Goal: Task Accomplishment & Management: Complete application form

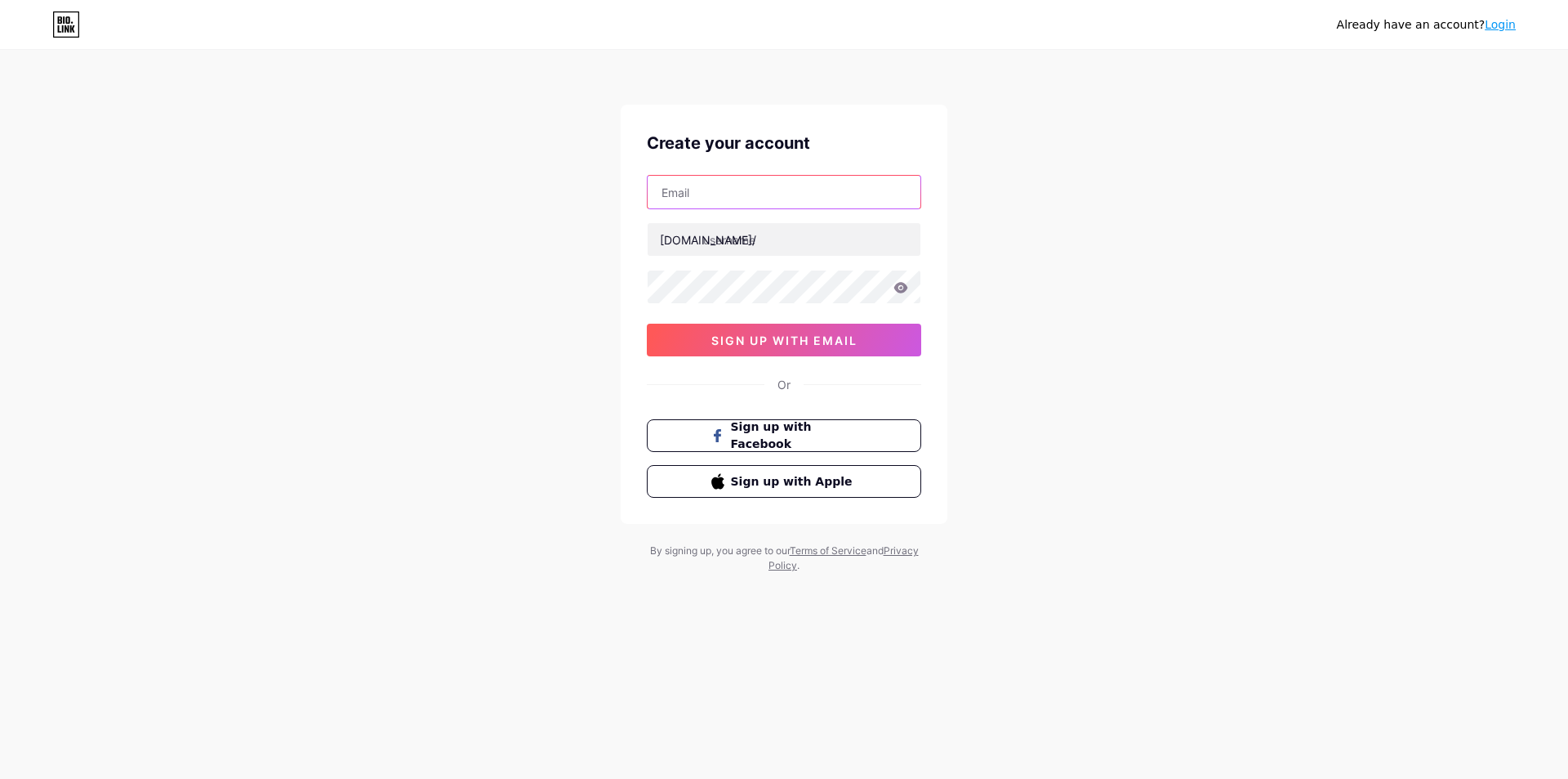
click at [819, 199] on input "text" at bounding box center [784, 192] width 273 height 33
type input "[EMAIL_ADDRESS][DOMAIN_NAME]"
click at [773, 244] on input "text" at bounding box center [784, 239] width 273 height 33
type input "a"
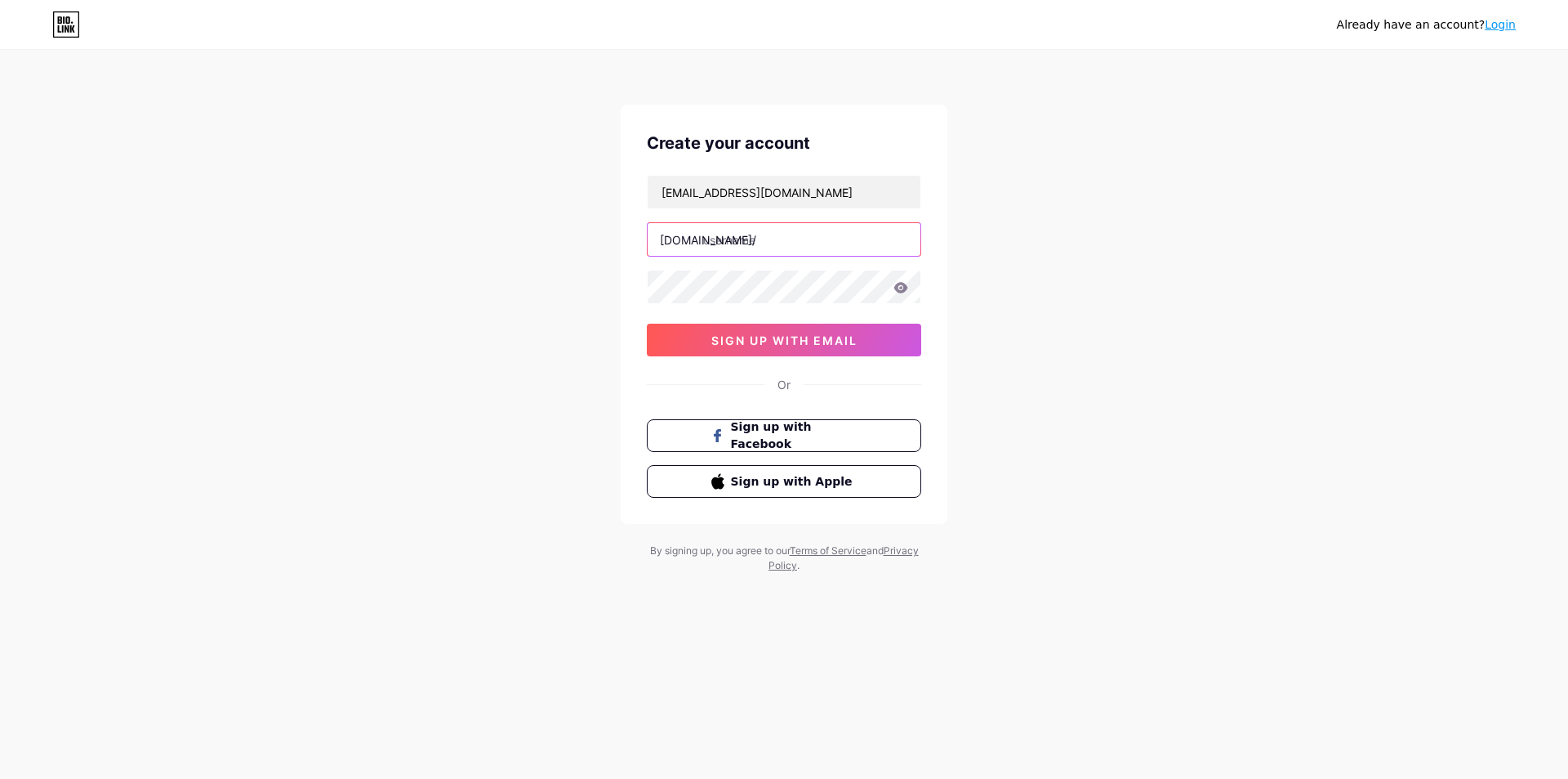
type input "n"
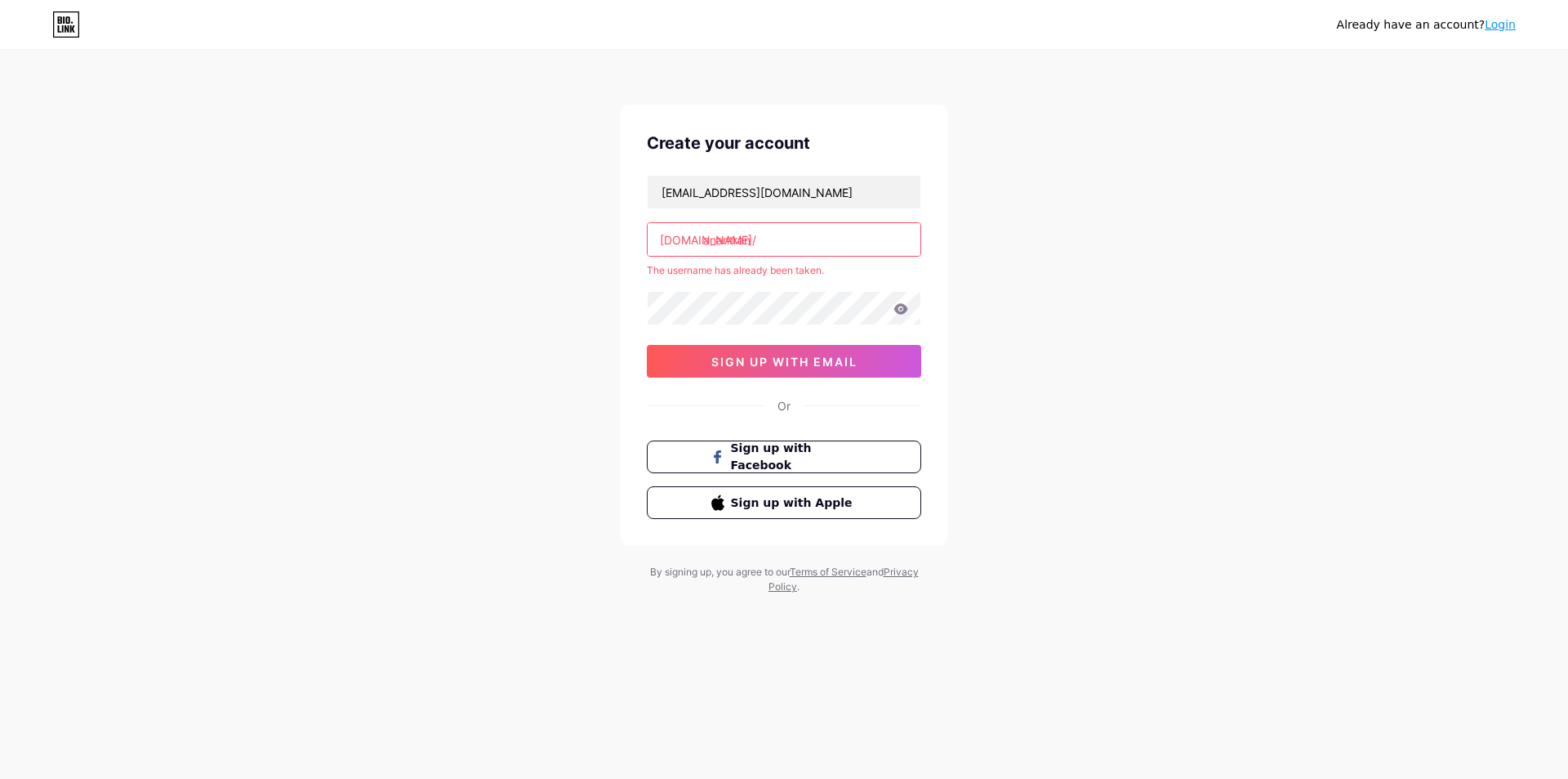
click at [773, 244] on input "anantran" at bounding box center [784, 239] width 273 height 33
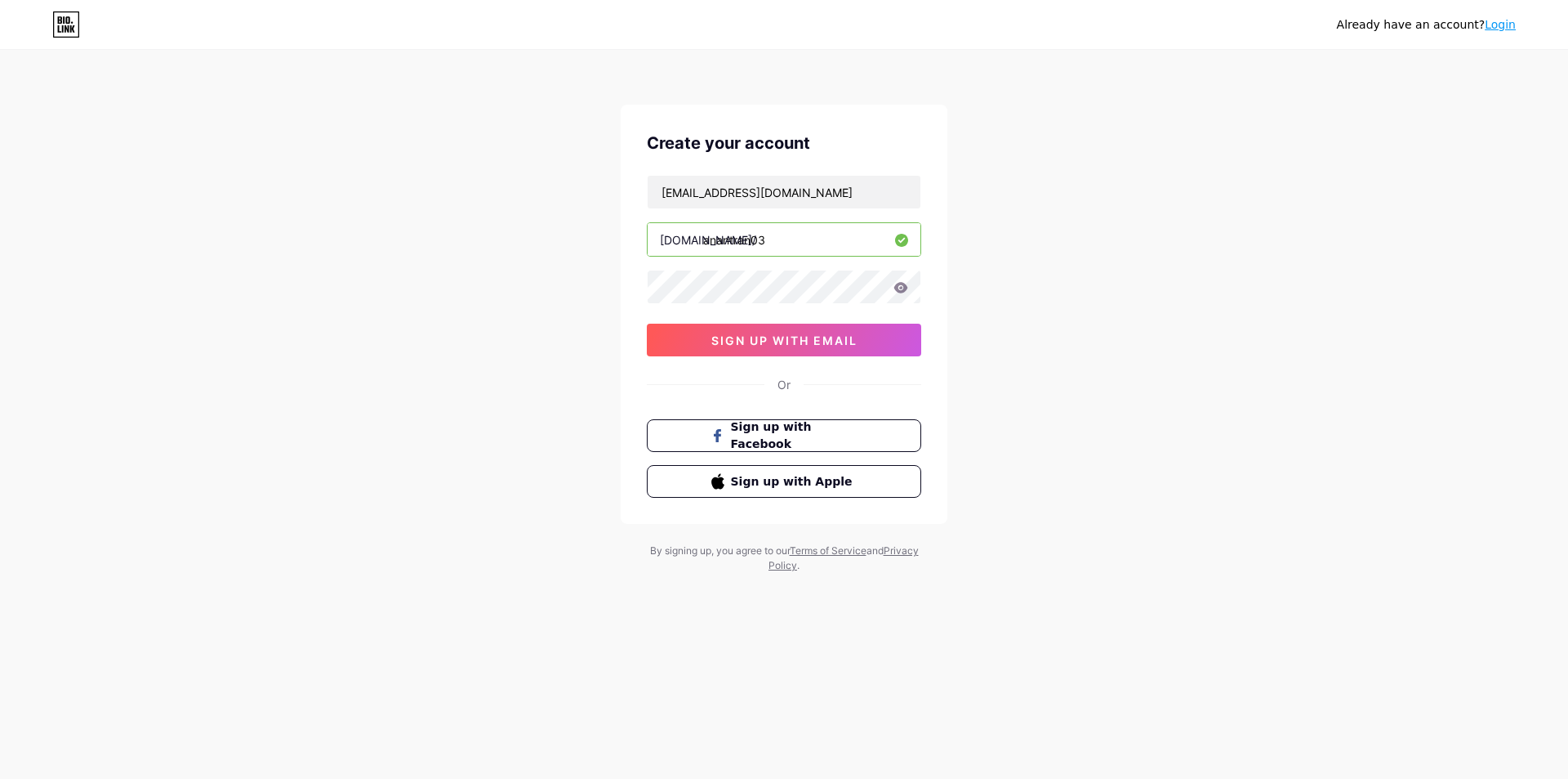
type input "anantran03"
click at [825, 339] on span "sign up with email" at bounding box center [784, 340] width 146 height 13
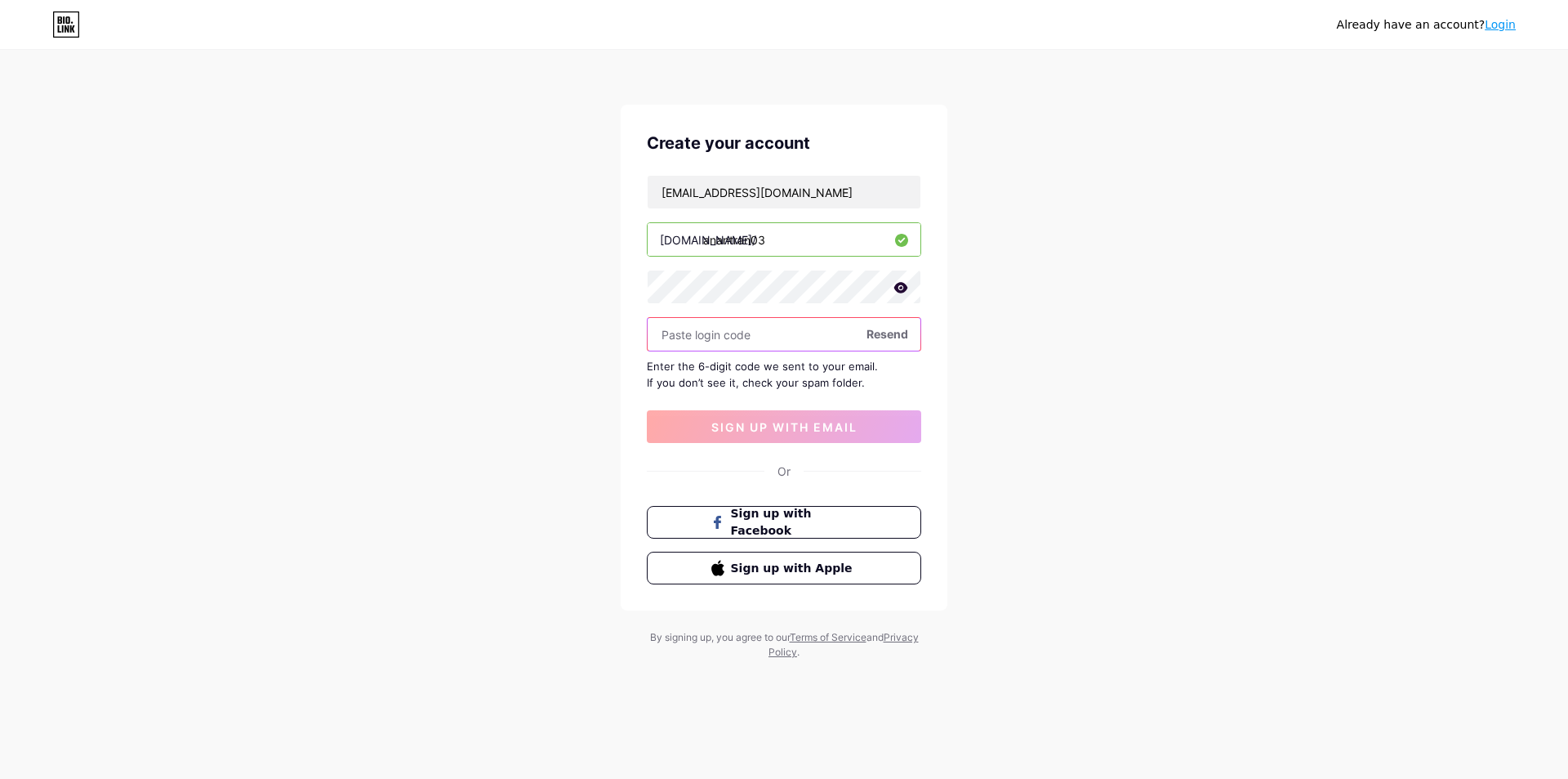
click at [683, 333] on input "text" at bounding box center [784, 333] width 273 height 33
paste input "943243"
type input "943243"
click at [794, 428] on span "sign up with email" at bounding box center [784, 427] width 146 height 13
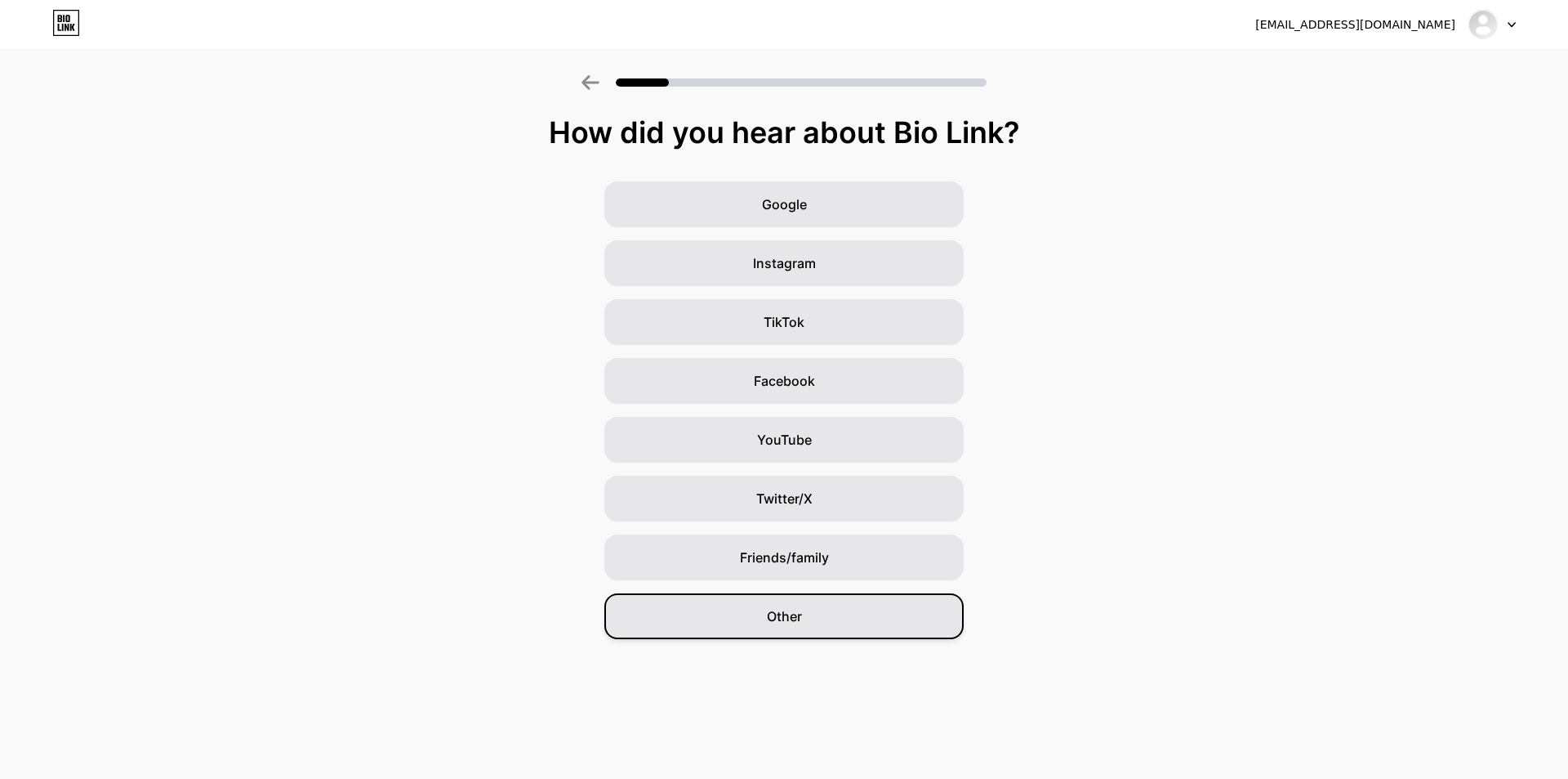
click at [816, 611] on div "Other" at bounding box center [784, 616] width 359 height 45
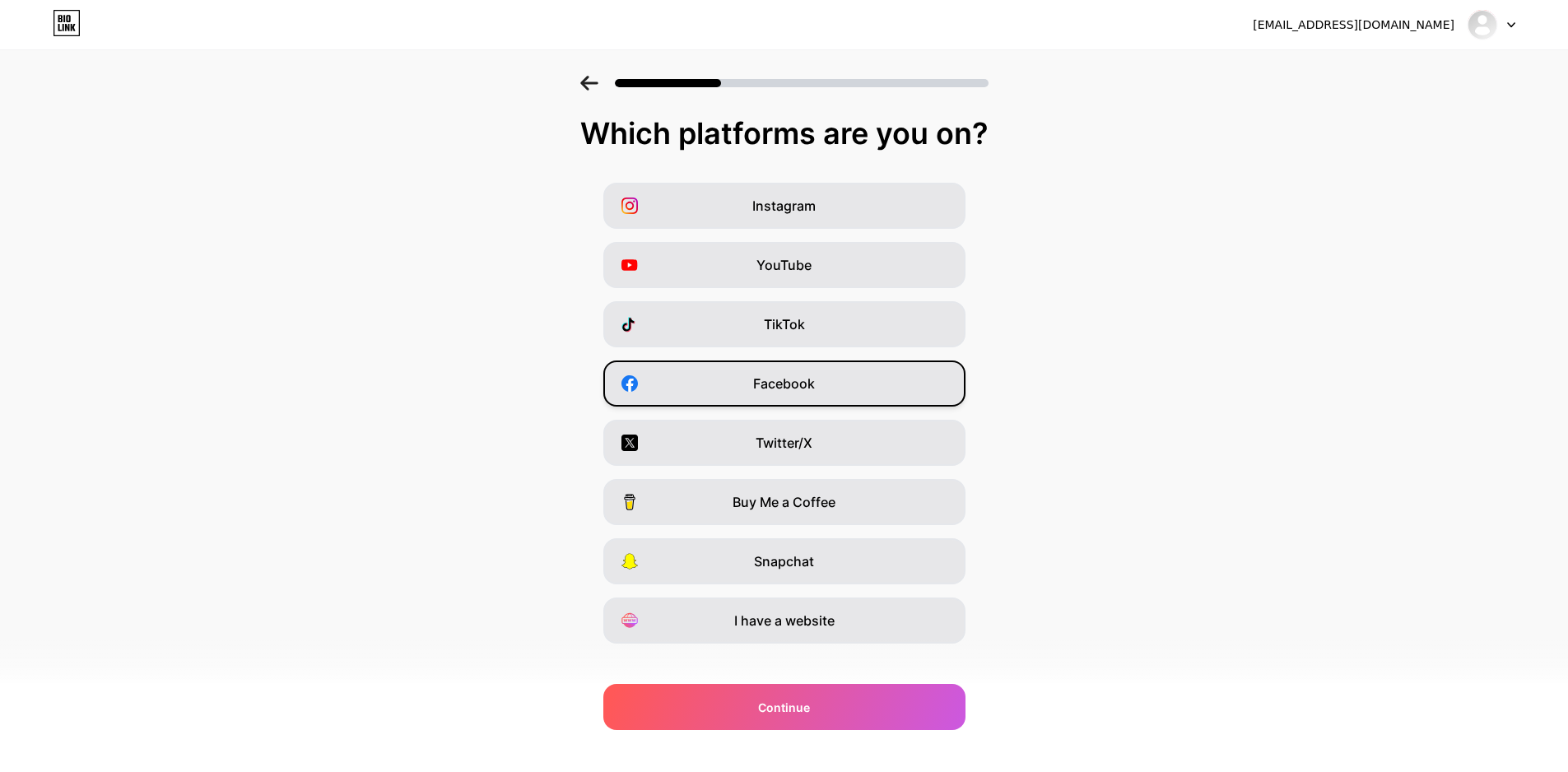
click at [793, 379] on span "Facebook" at bounding box center [784, 383] width 62 height 20
copy span "Facebook"
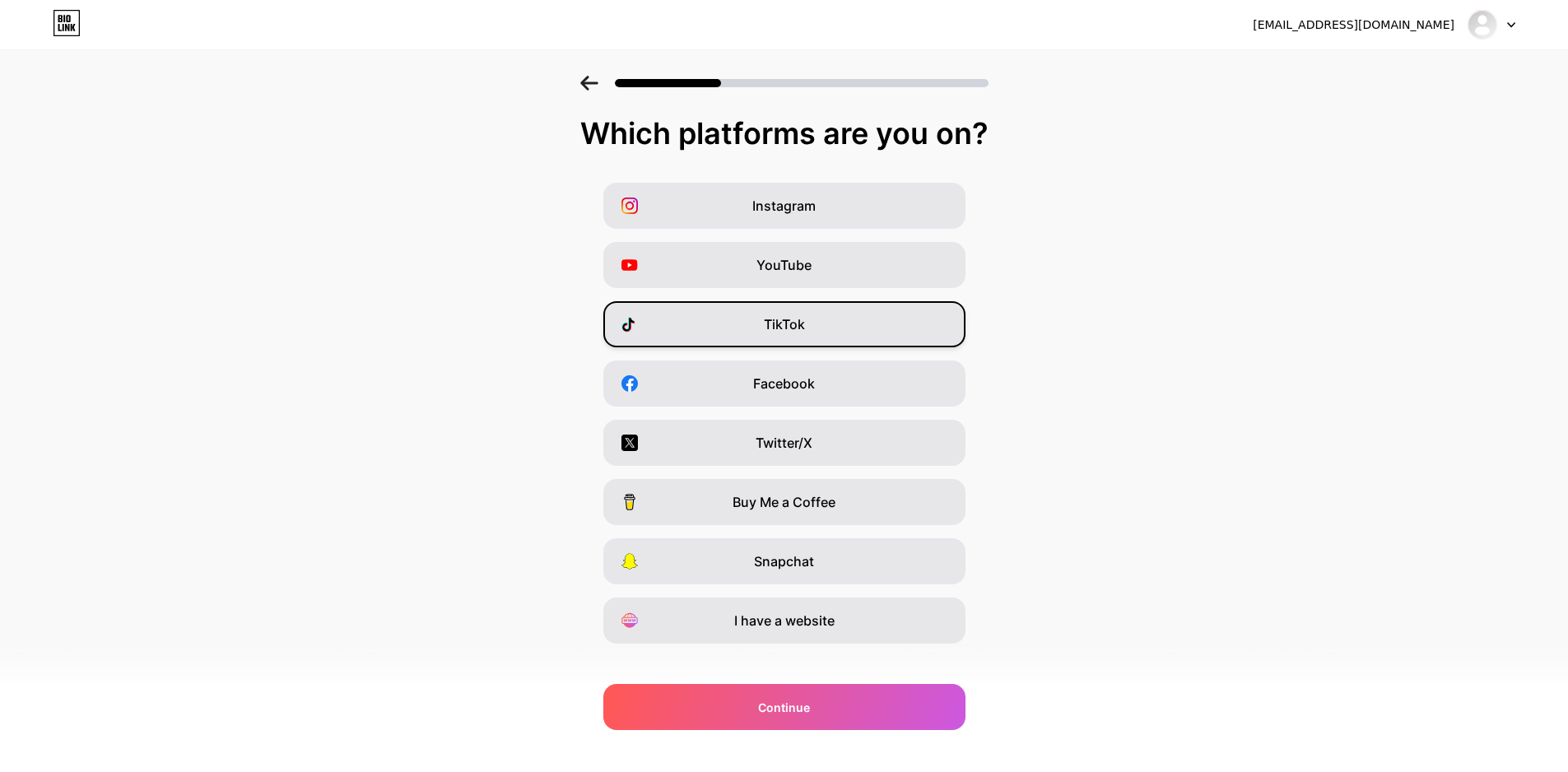
click at [827, 328] on div "TikTok" at bounding box center [784, 324] width 362 height 46
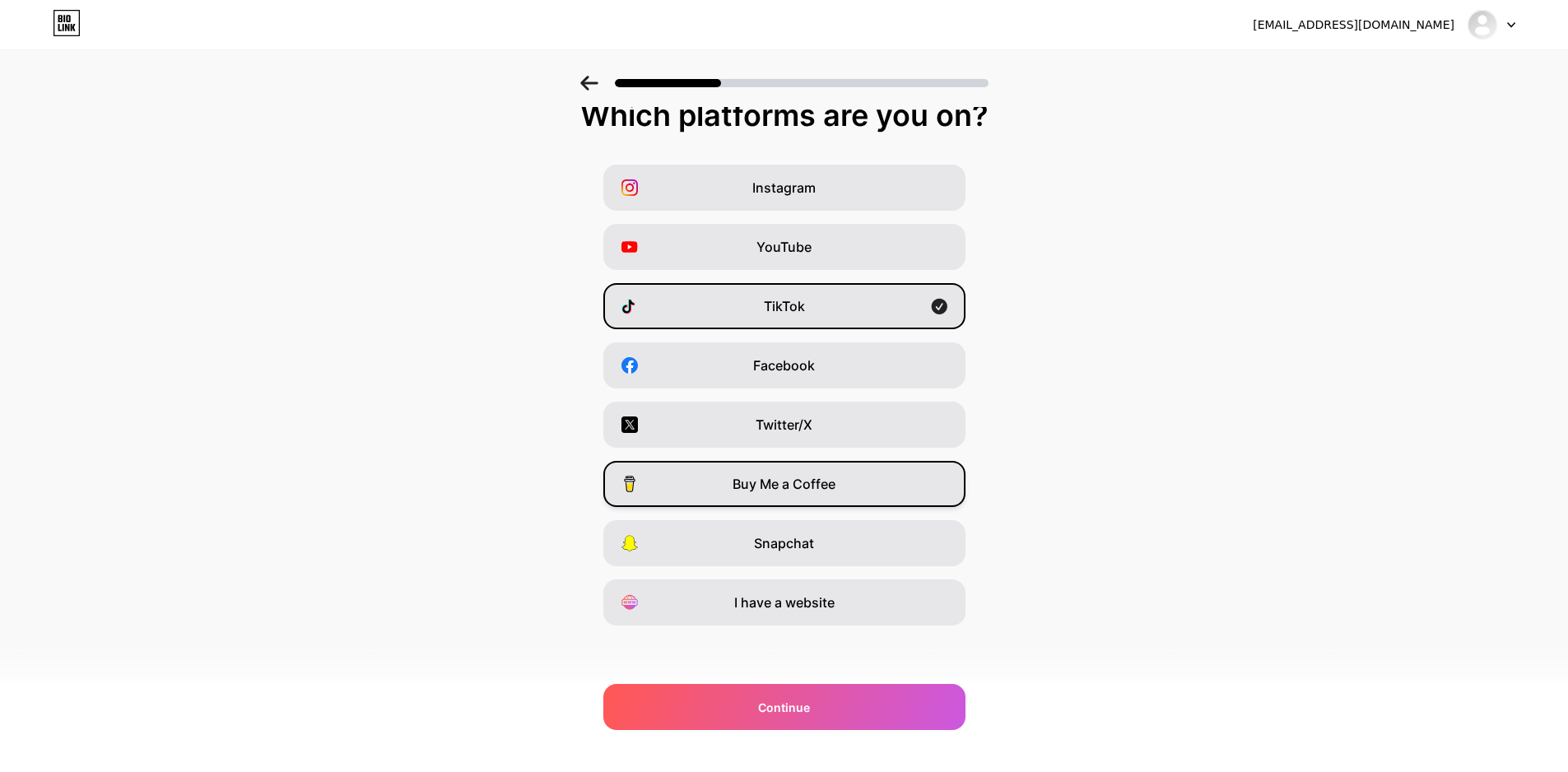
scroll to position [20, 0]
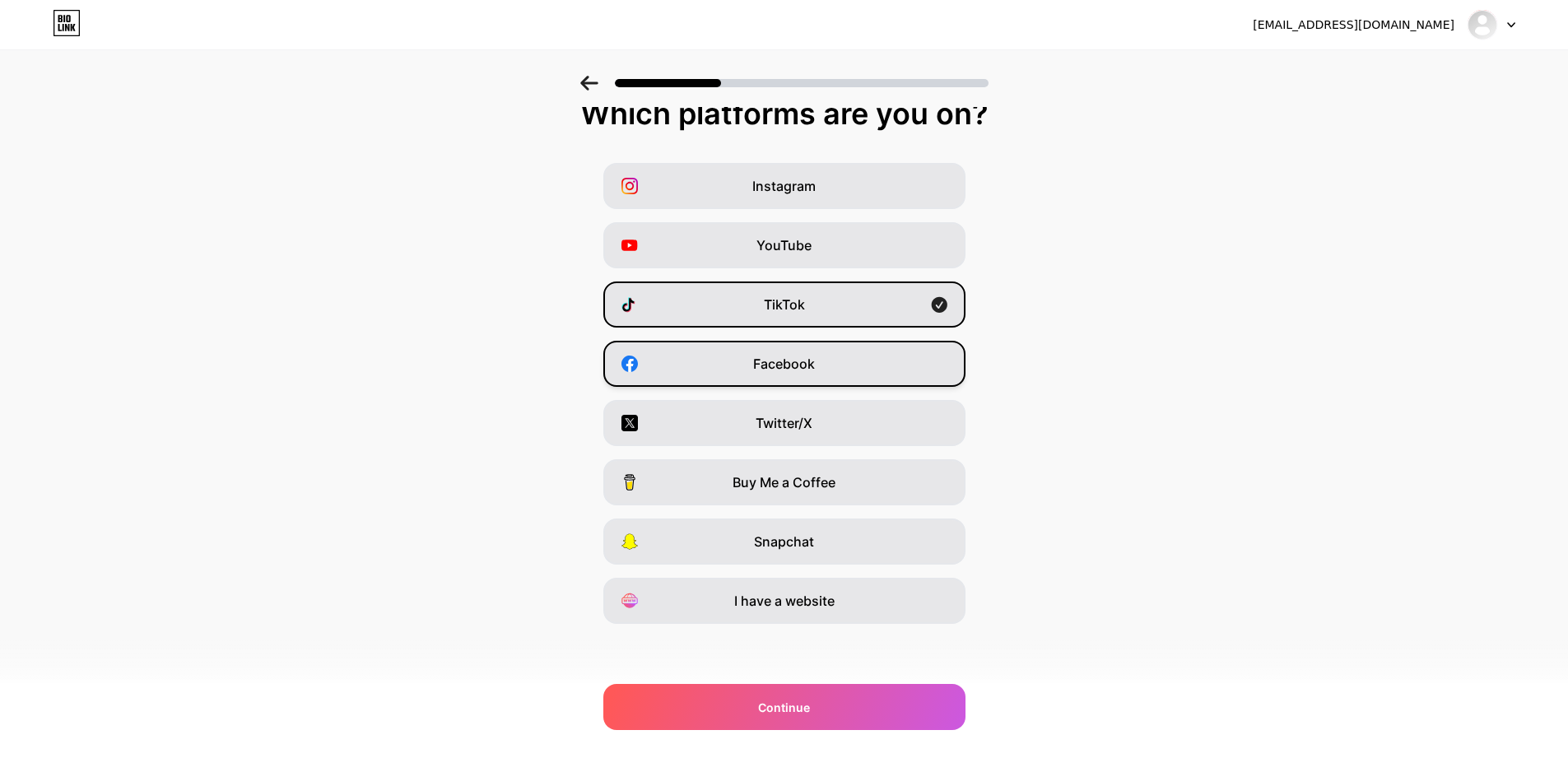
click at [788, 353] on div "Facebook" at bounding box center [784, 364] width 362 height 46
click at [799, 245] on span "YouTube" at bounding box center [784, 245] width 55 height 20
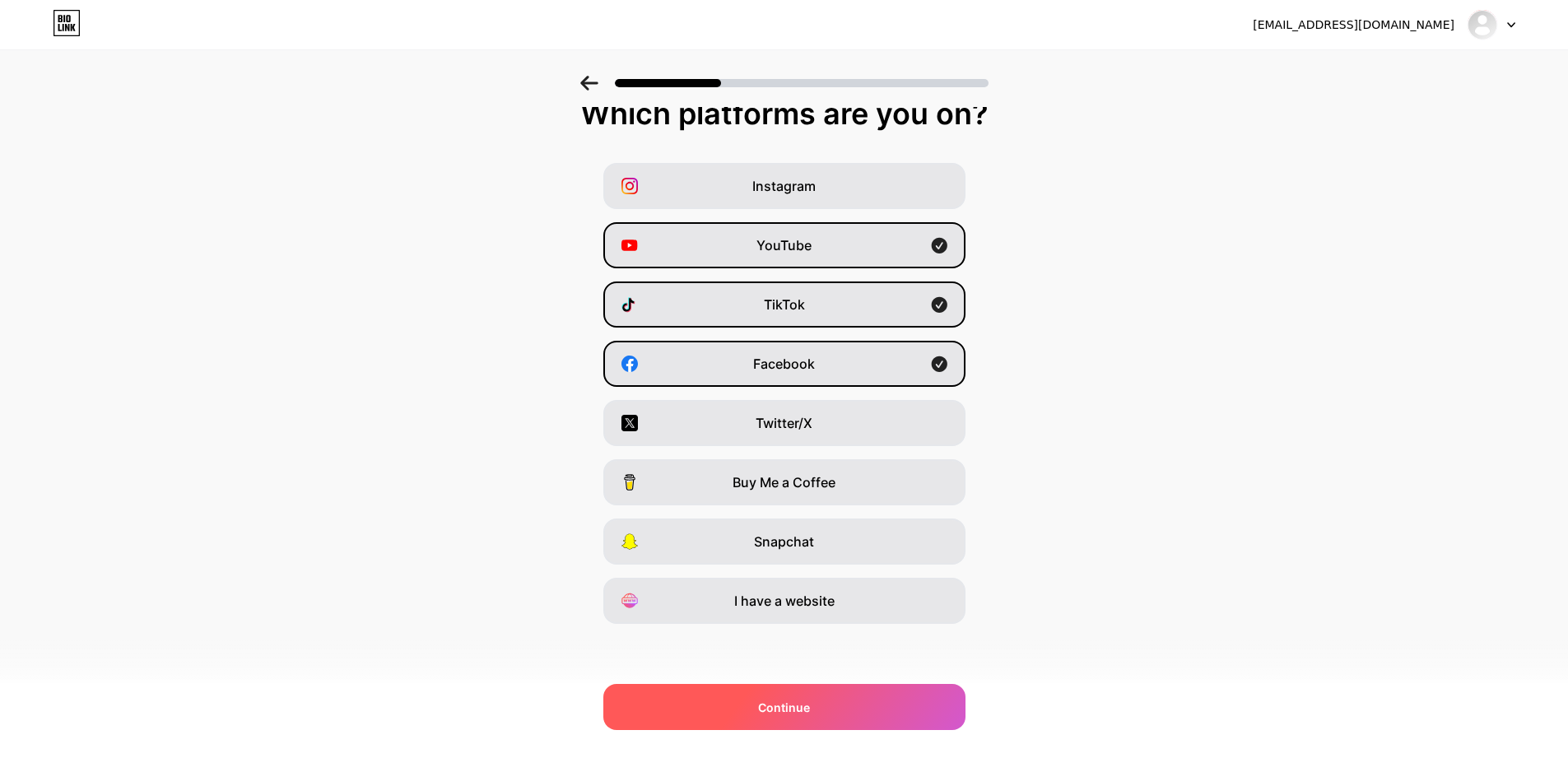
click at [829, 701] on div "Continue" at bounding box center [784, 707] width 362 height 46
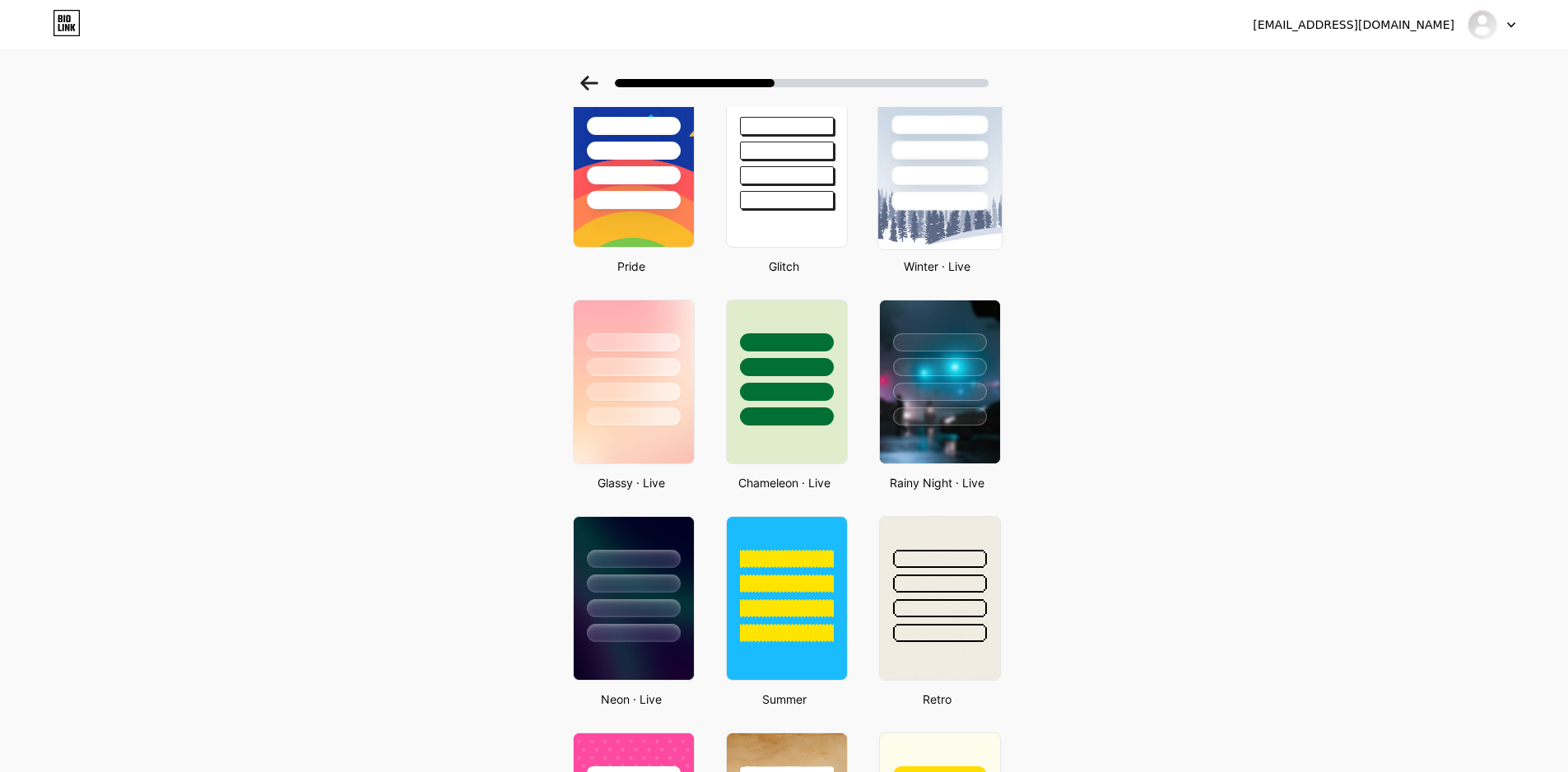
scroll to position [329, 0]
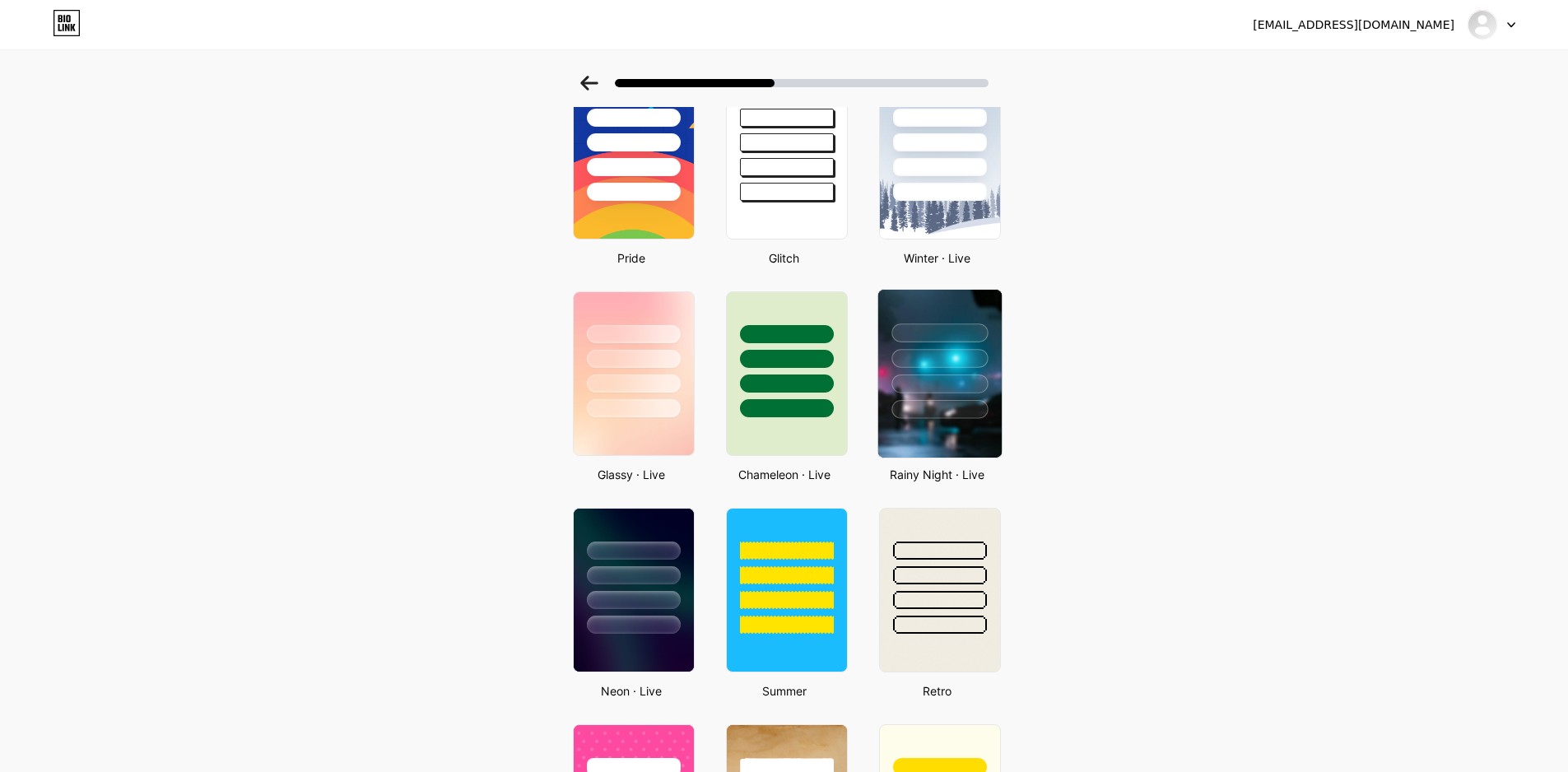
click at [919, 388] on div at bounding box center [940, 384] width 97 height 19
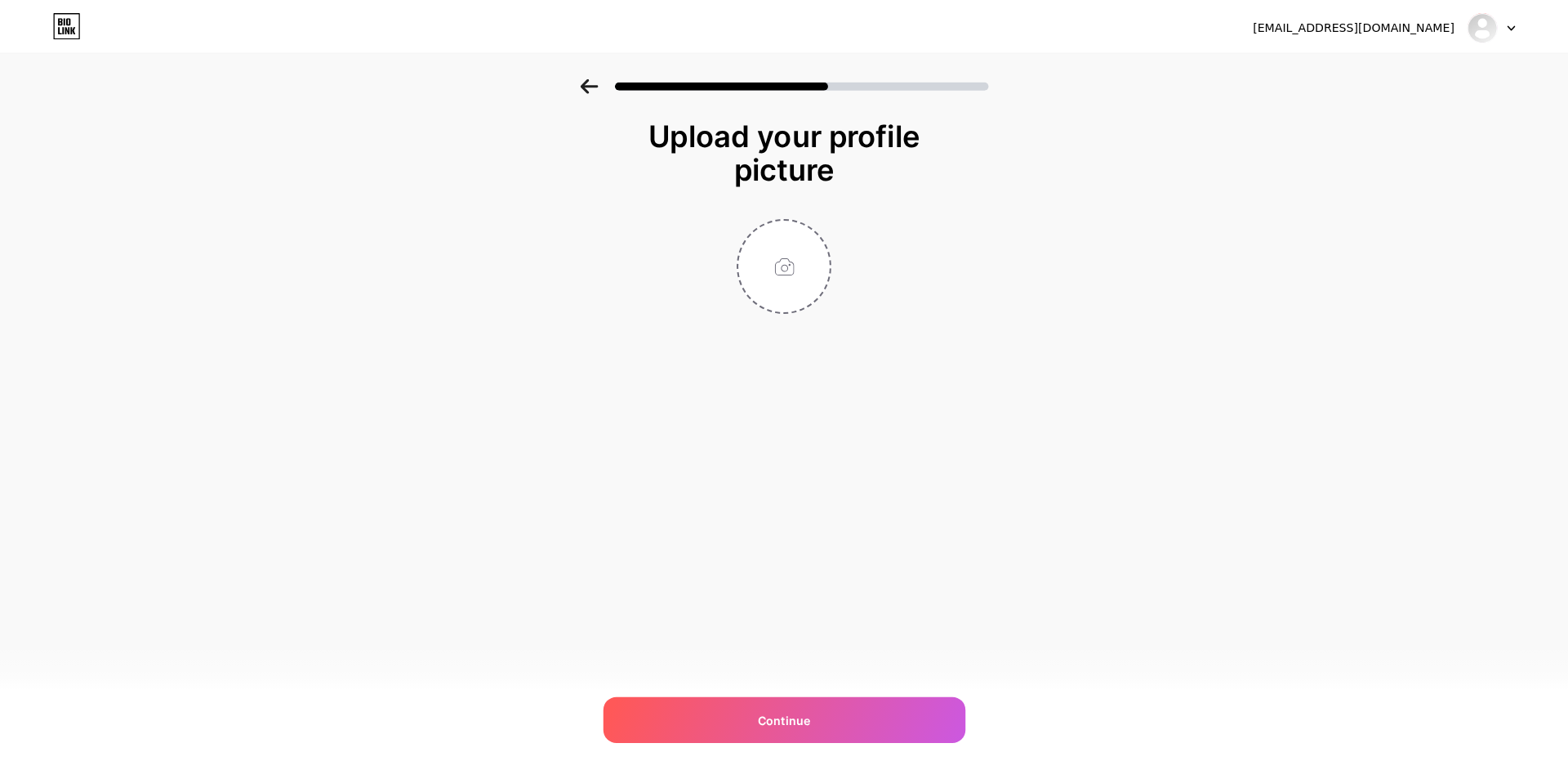
scroll to position [0, 0]
